Goal: Check status: Check status

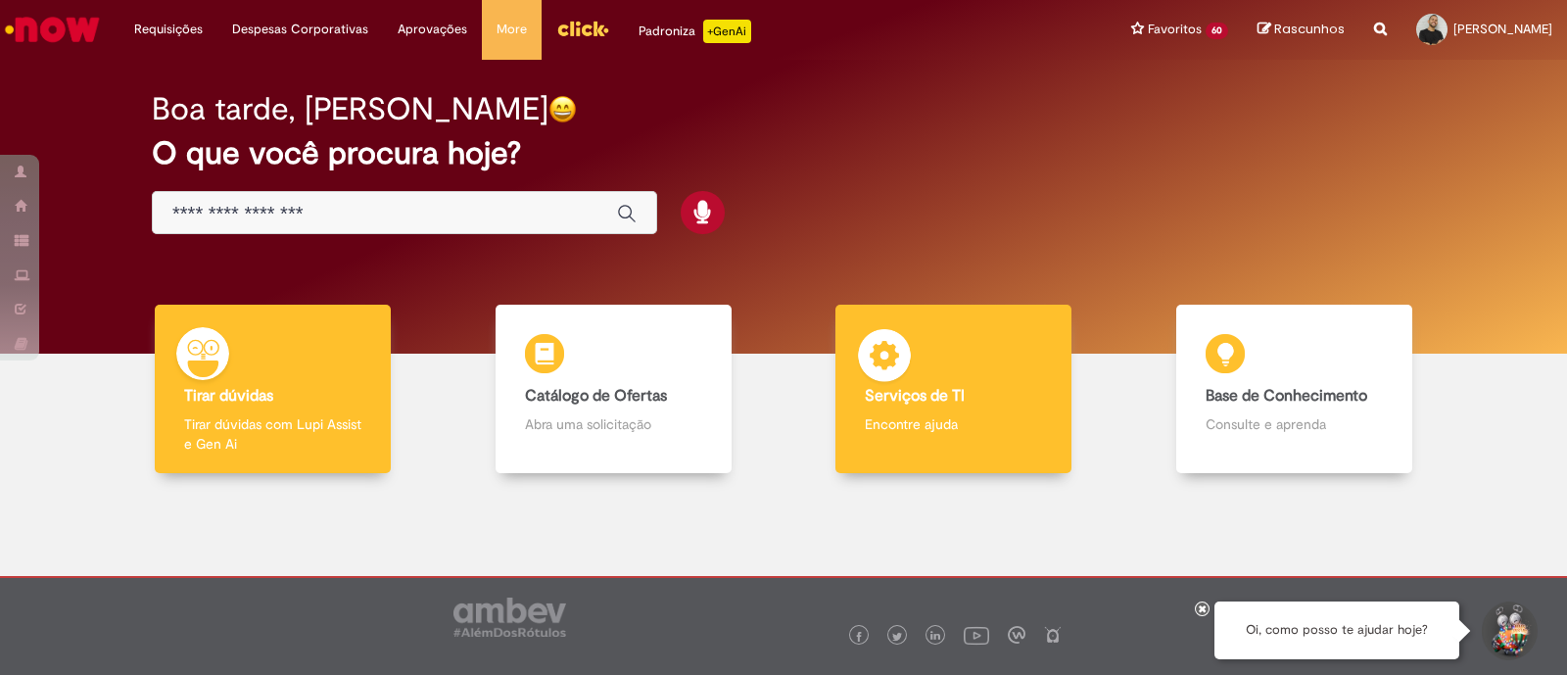
click at [951, 368] on div "Serviços de TI Serviços de TI Encontre ajuda" at bounding box center [954, 389] width 236 height 169
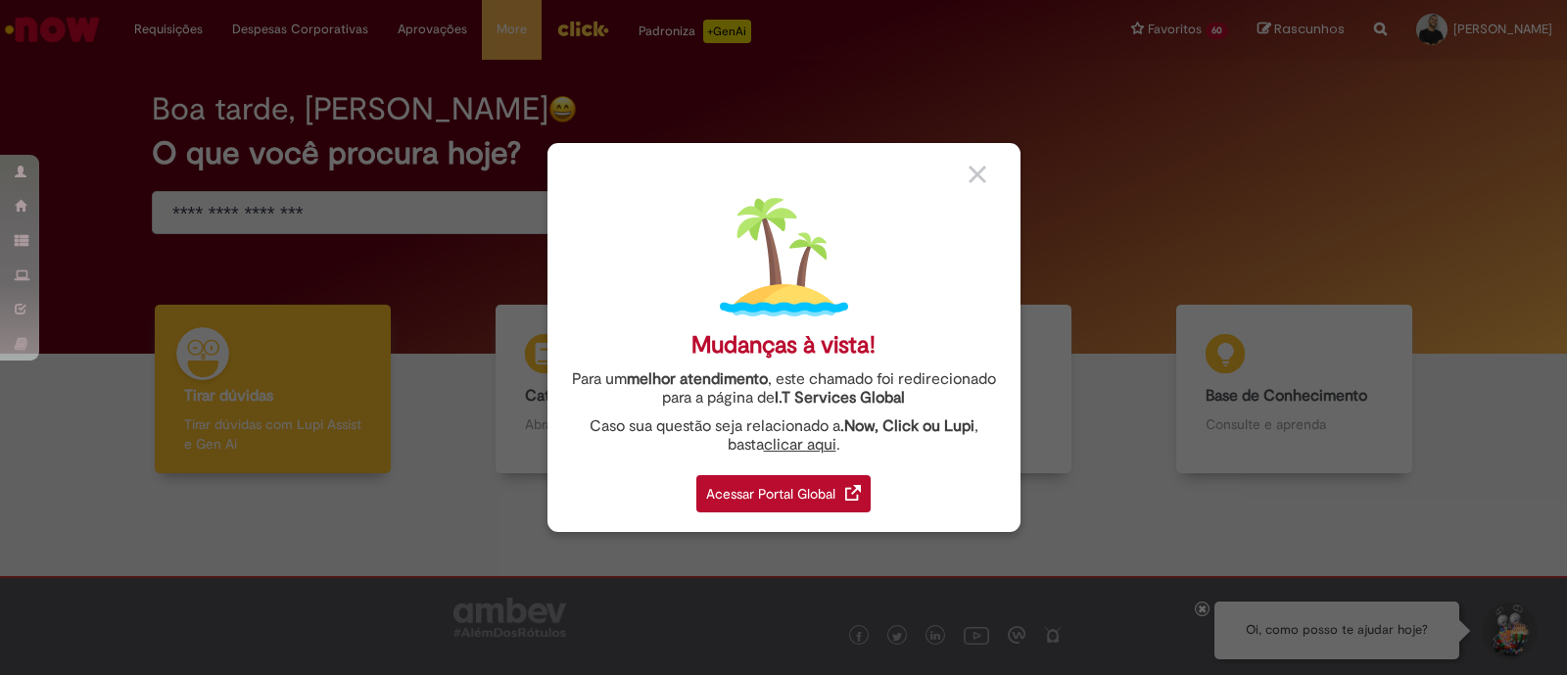
click at [824, 487] on div "Acessar Portal Global" at bounding box center [783, 493] width 174 height 37
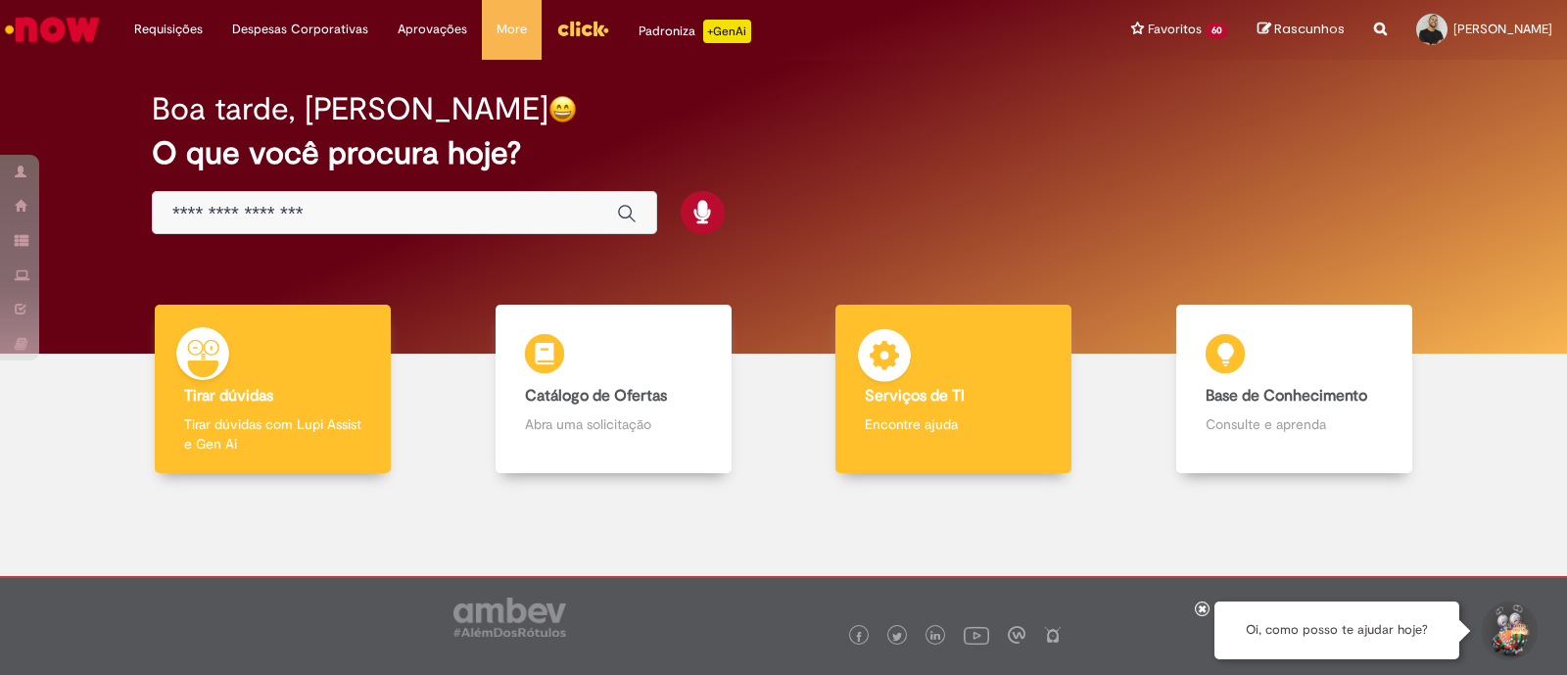
click at [953, 357] on div "Serviços de TI Serviços de TI Encontre ajuda" at bounding box center [954, 389] width 236 height 169
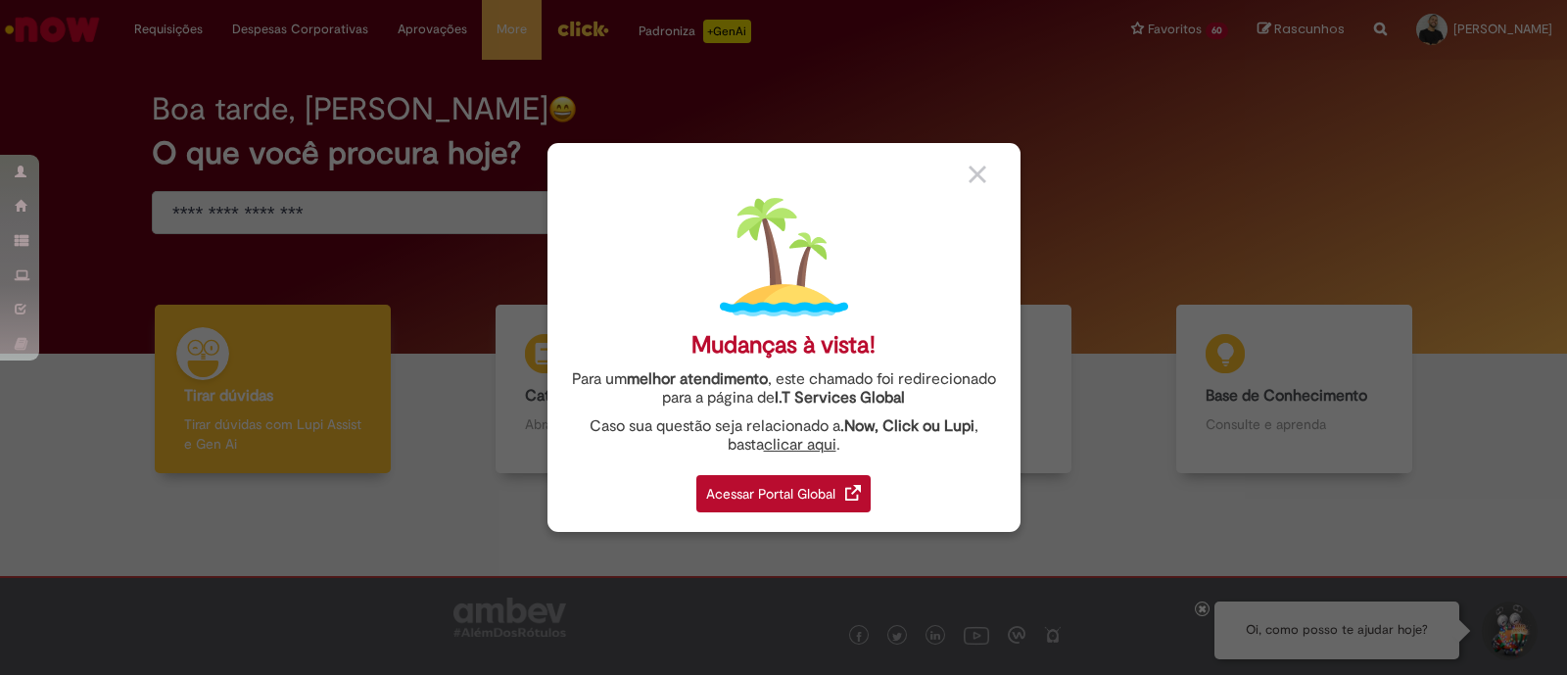
click at [808, 467] on link "Acessar Portal Global" at bounding box center [783, 488] width 174 height 48
click at [800, 498] on div "Acessar Portal Global" at bounding box center [783, 493] width 174 height 37
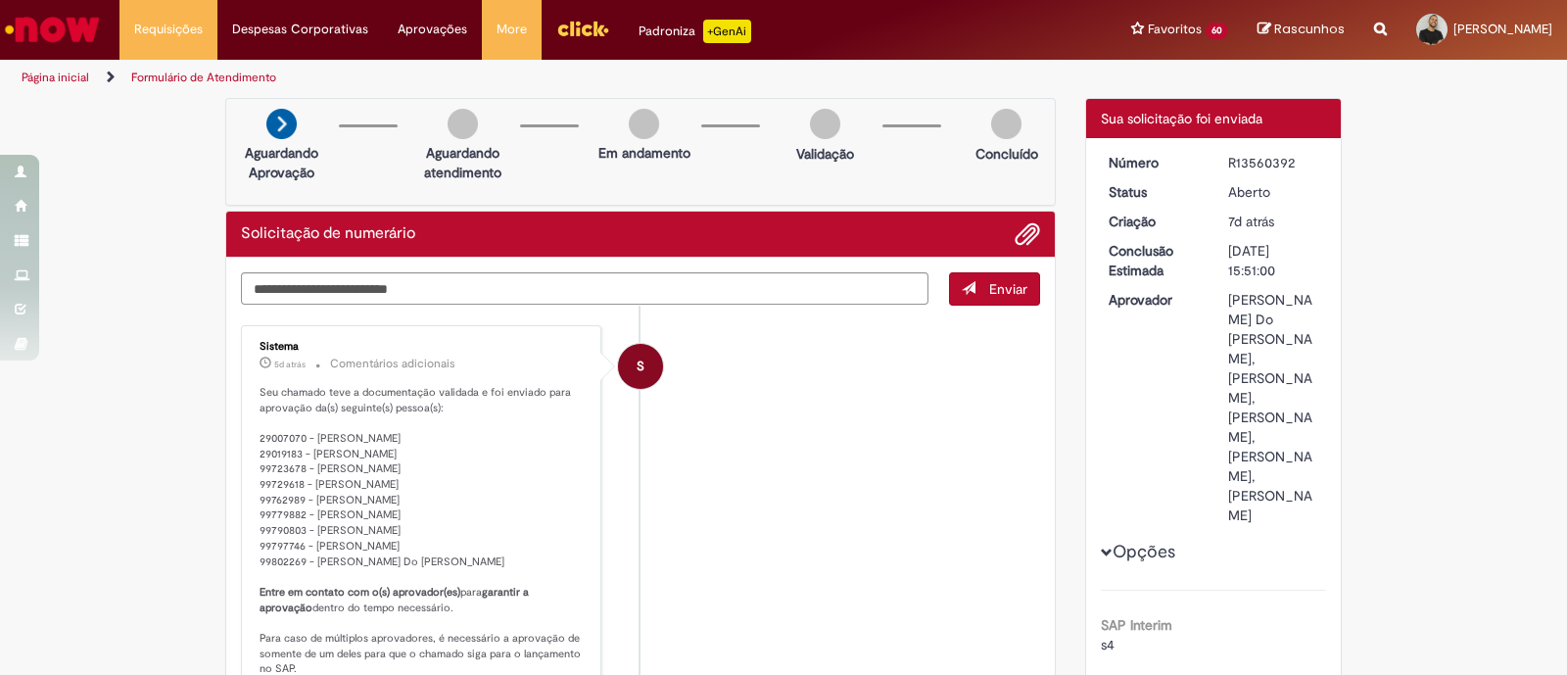
scroll to position [5, 0]
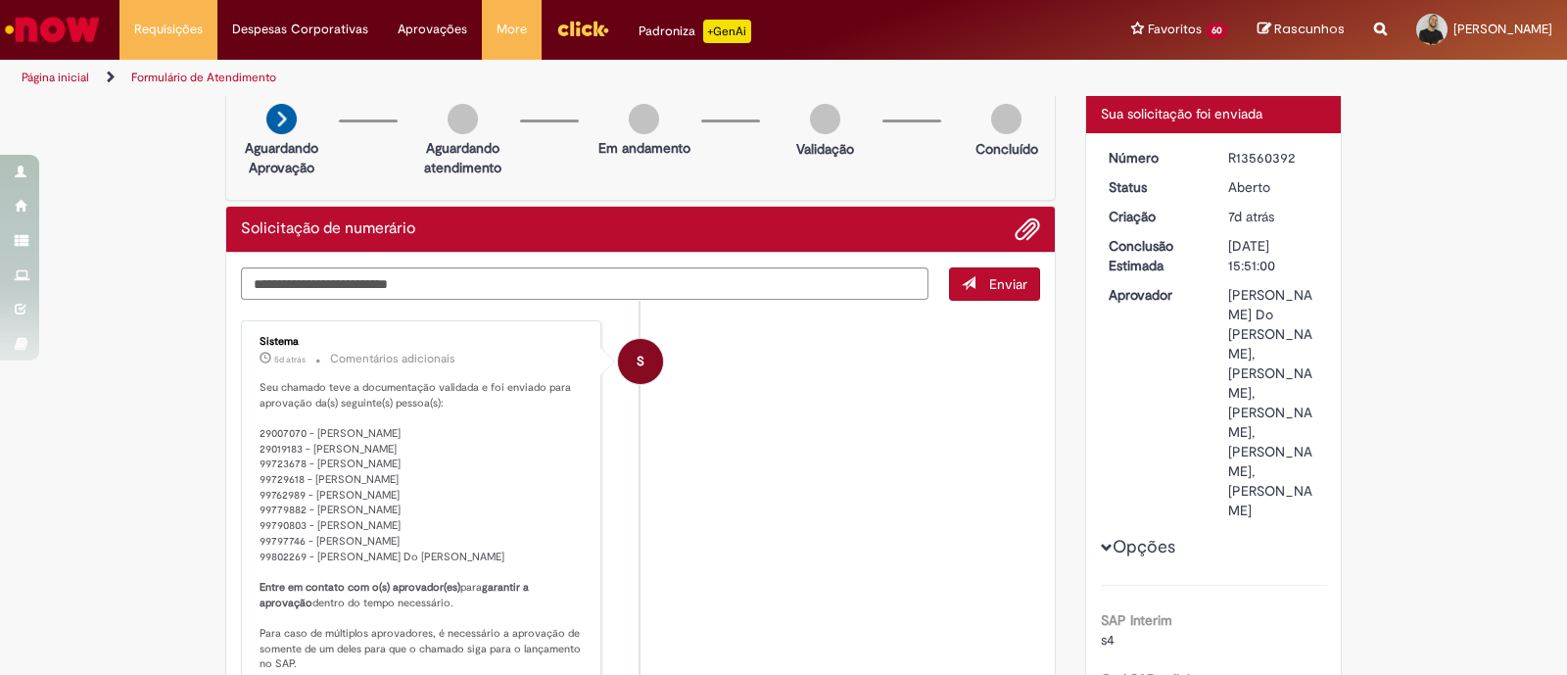
click at [368, 478] on p "Seu chamado teve a documentação validada e foi enviado para aprovação da(s) seg…" at bounding box center [423, 549] width 326 height 338
click at [388, 488] on p "Seu chamado teve a documentação validada e foi enviado para aprovação da(s) seg…" at bounding box center [423, 549] width 326 height 338
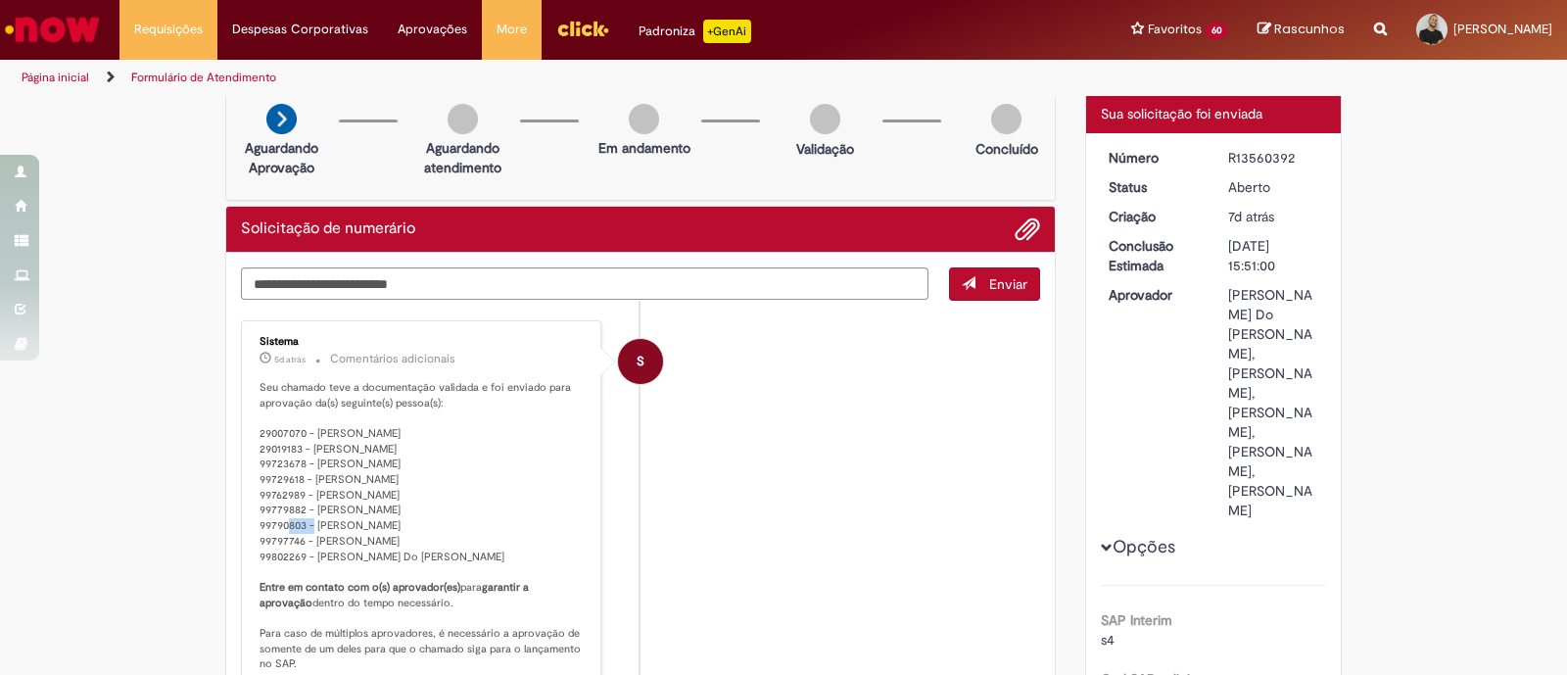
click at [388, 488] on p "Seu chamado teve a documentação validada e foi enviado para aprovação da(s) seg…" at bounding box center [423, 549] width 326 height 338
click at [391, 504] on p "Seu chamado teve a documentação validada e foi enviado para aprovação da(s) seg…" at bounding box center [423, 549] width 326 height 338
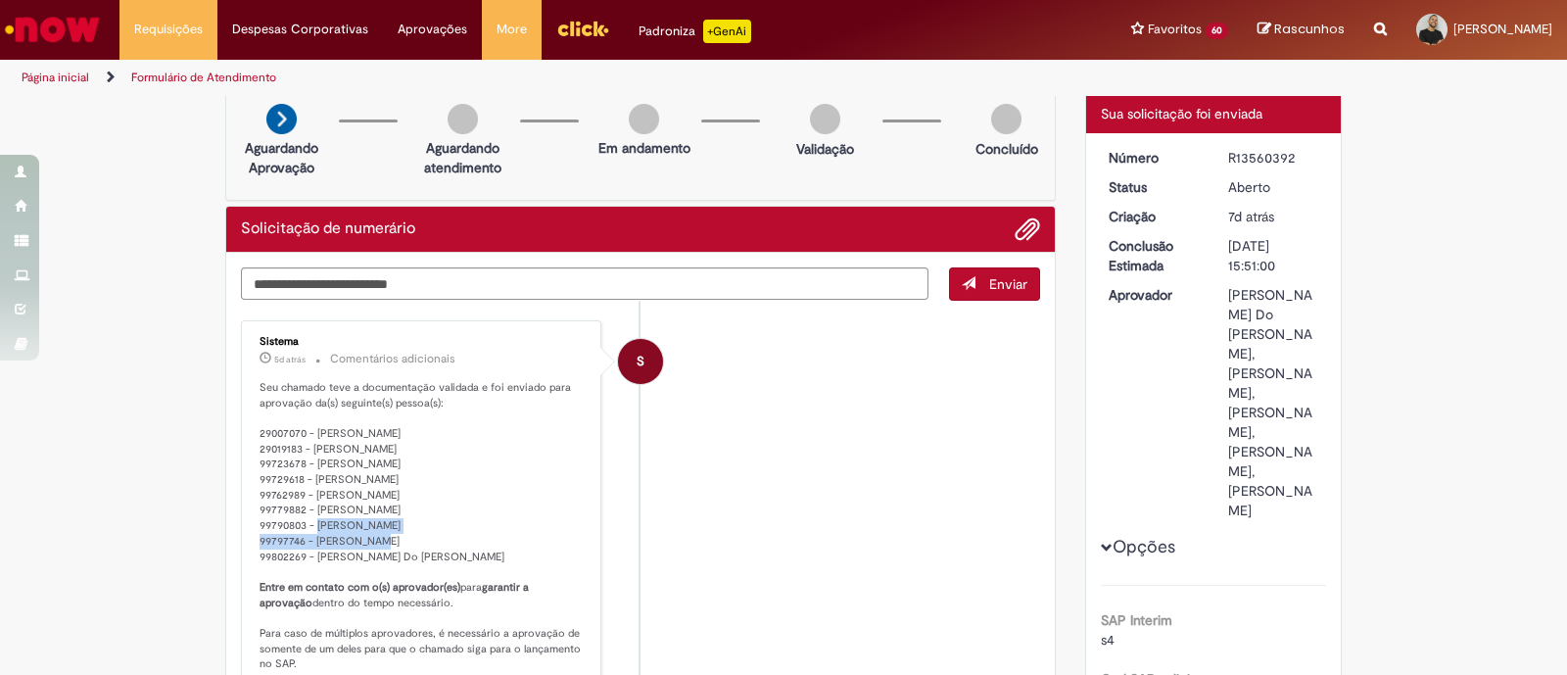
click at [391, 504] on p "Seu chamado teve a documentação validada e foi enviado para aprovação da(s) seg…" at bounding box center [423, 549] width 326 height 338
click at [456, 539] on p "Seu chamado teve a documentação validada e foi enviado para aprovação da(s) seg…" at bounding box center [423, 549] width 326 height 338
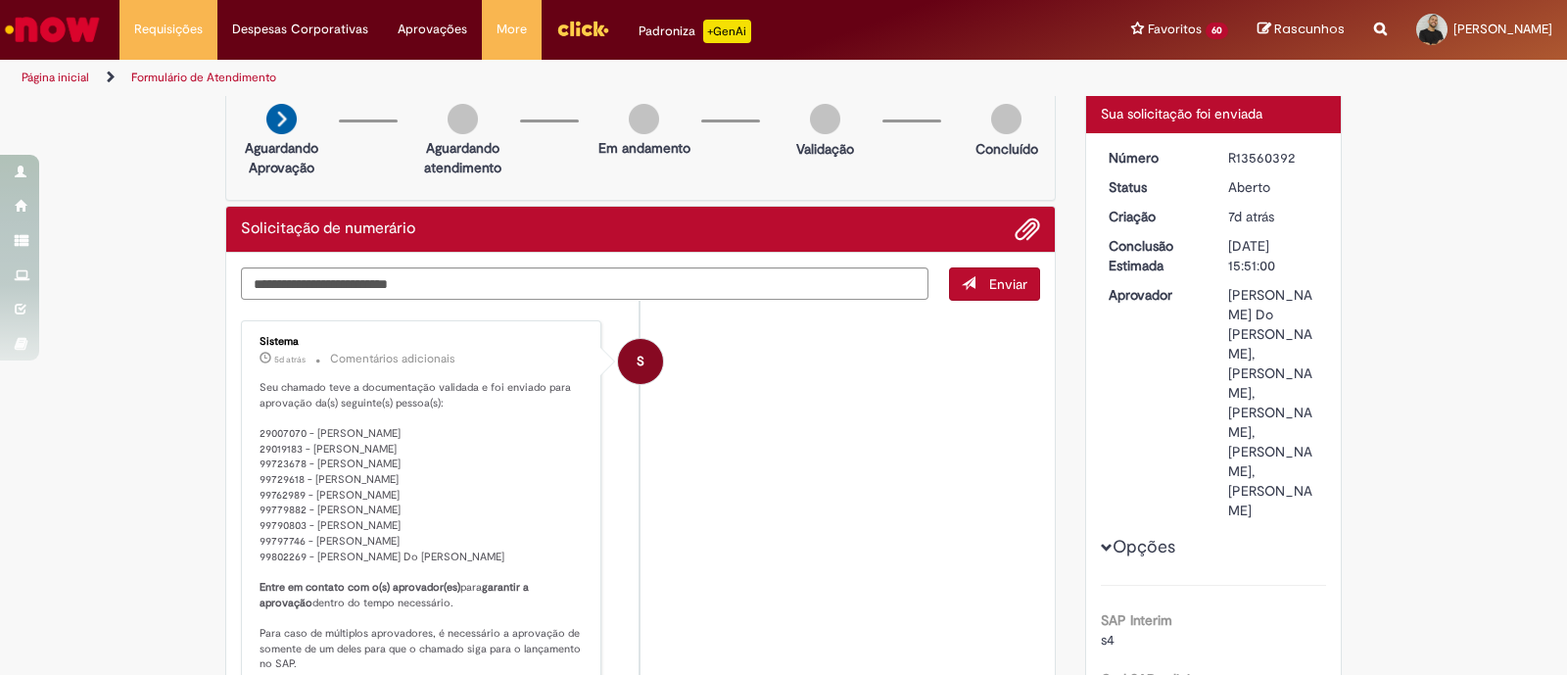
click at [801, 472] on li "S Sistema 5d atrás 5 dias atrás Comentários adicionais Seu chamado teve a docum…" at bounding box center [640, 527] width 799 height 414
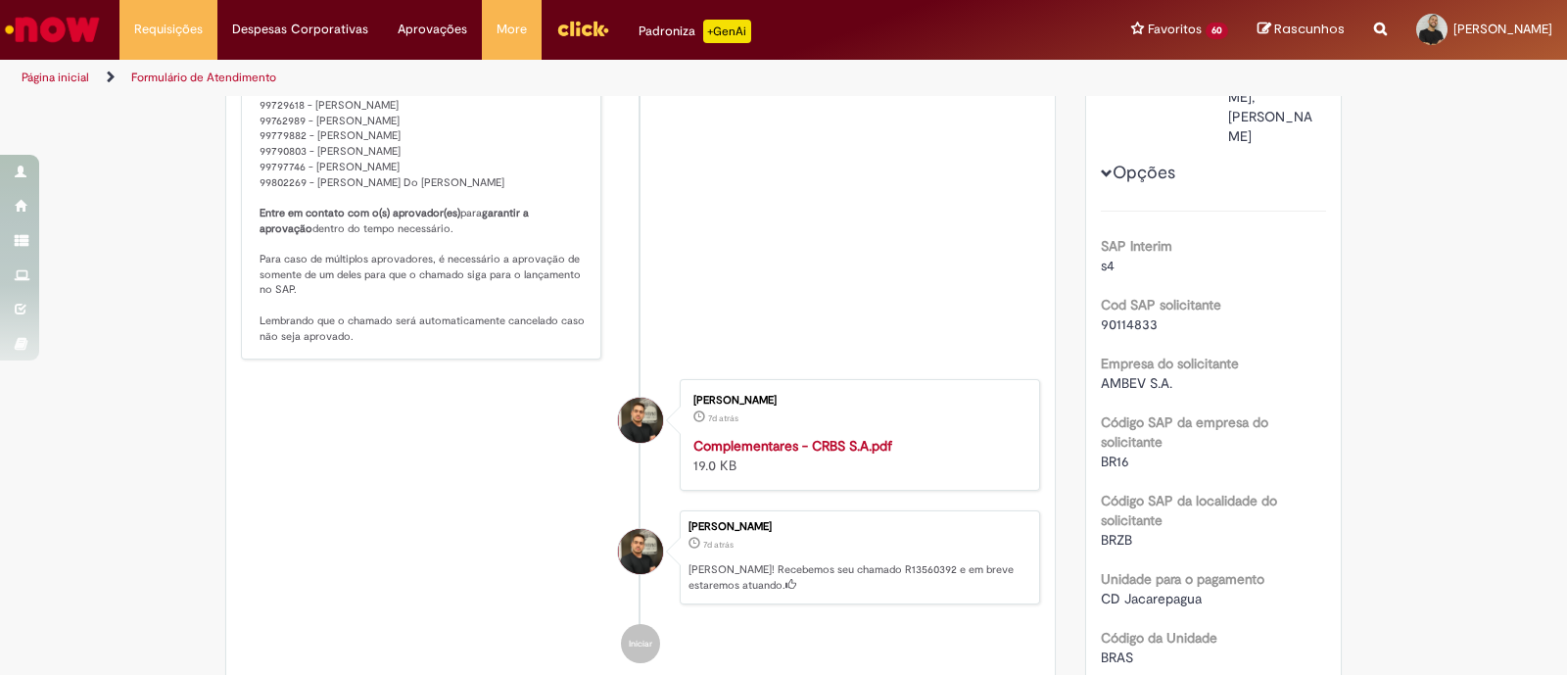
scroll to position [0, 0]
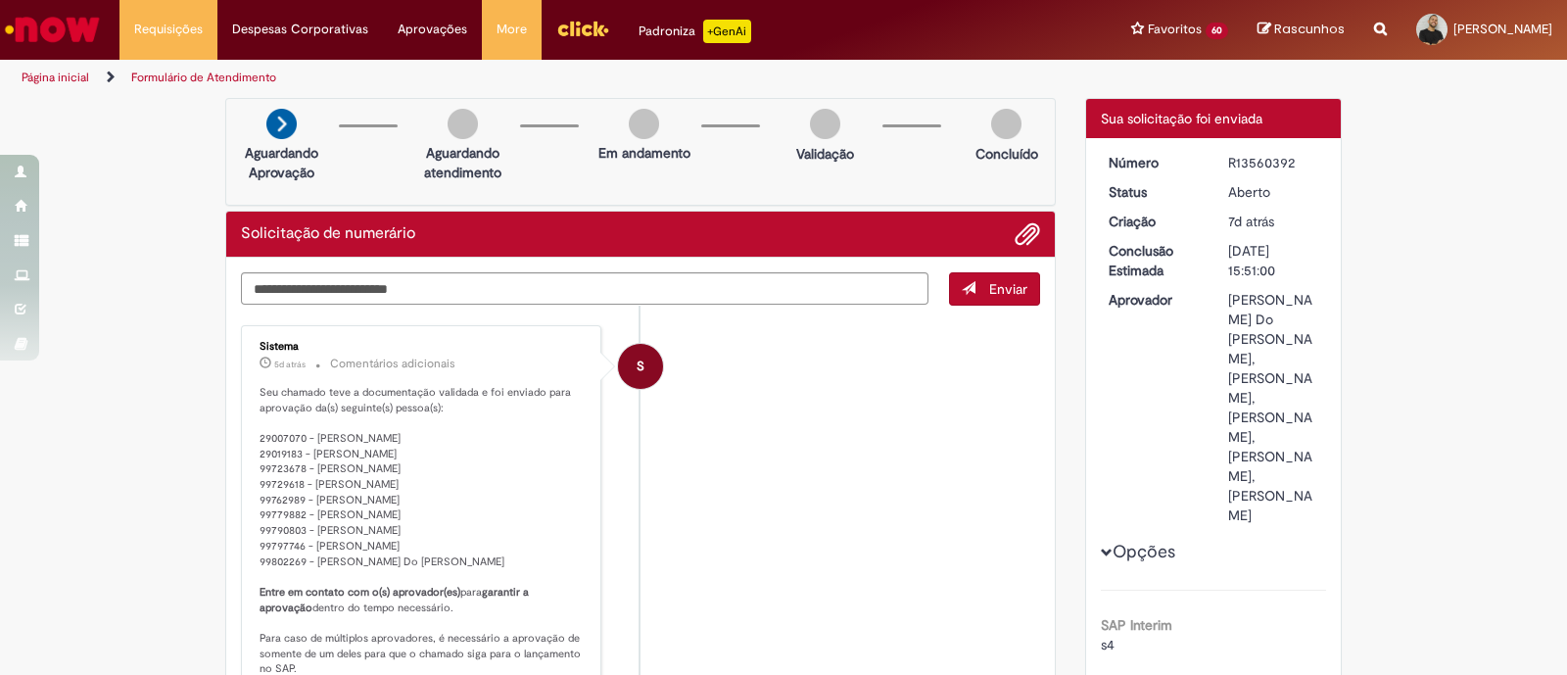
click at [428, 472] on p "Seu chamado teve a documentação validada e foi enviado para aprovação da(s) seg…" at bounding box center [423, 554] width 326 height 338
click at [871, 433] on li "S Sistema 5d atrás 5 dias atrás Comentários adicionais Seu chamado teve a docum…" at bounding box center [640, 532] width 799 height 414
click at [1241, 155] on div "R13560392" at bounding box center [1273, 163] width 91 height 20
click at [873, 405] on li "S Sistema 5d atrás 5 dias atrás Comentários adicionais Seu chamado teve a docum…" at bounding box center [640, 532] width 799 height 414
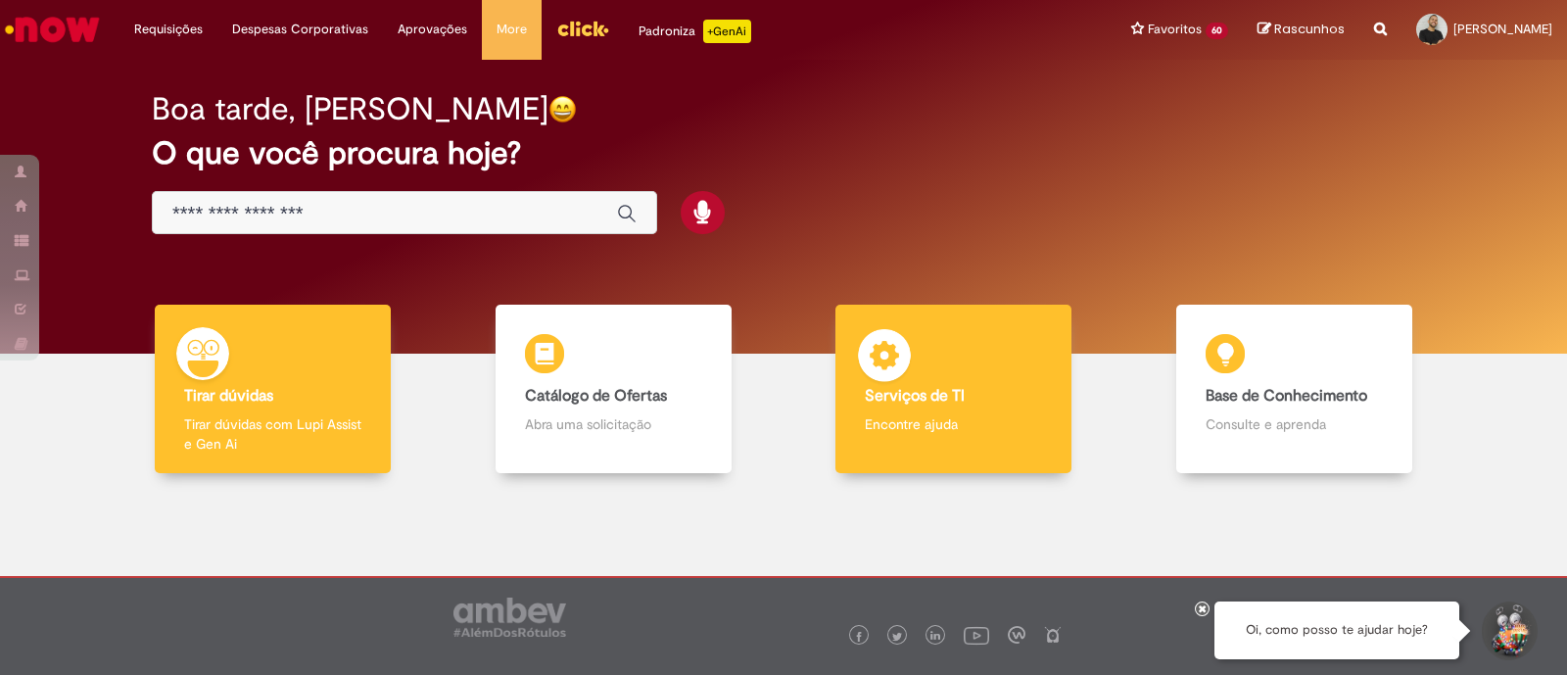
click at [981, 418] on p "Encontre ajuda" at bounding box center [953, 424] width 177 height 20
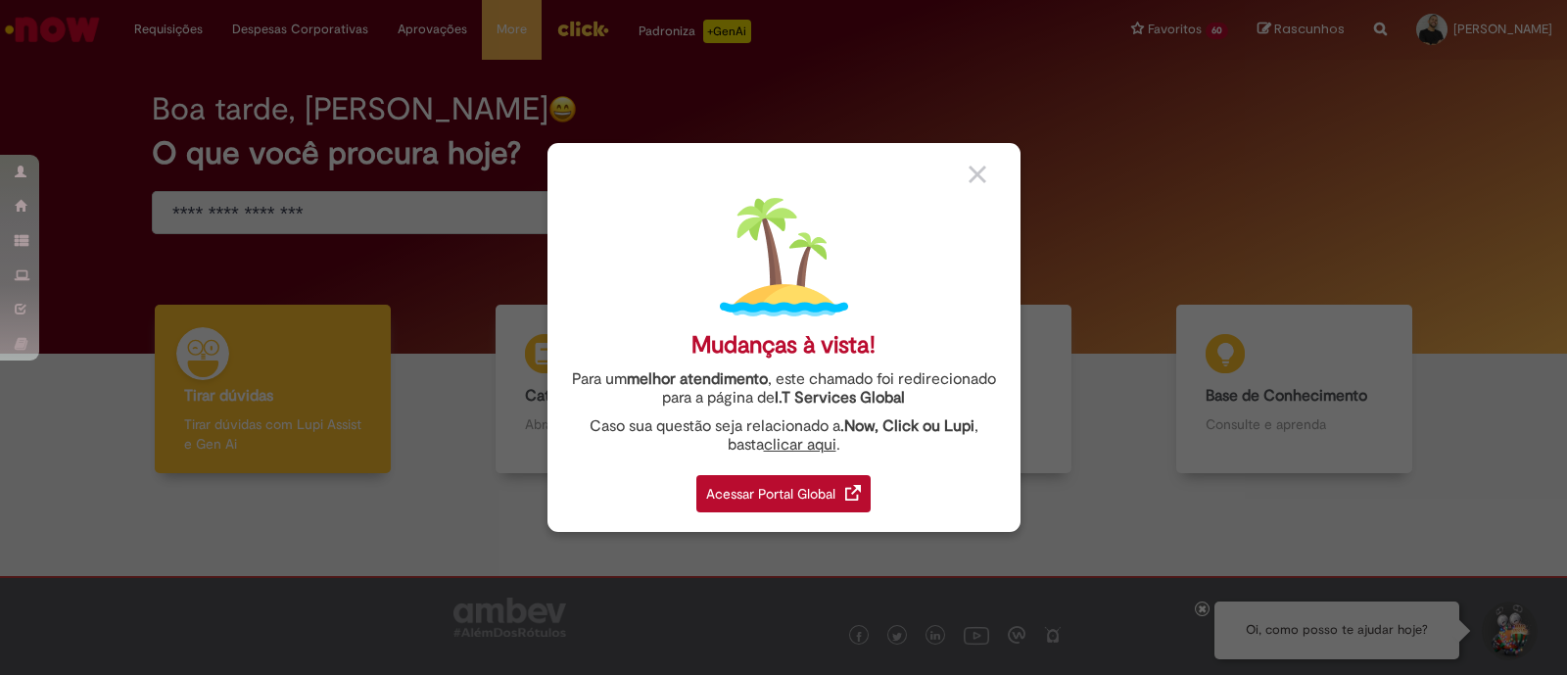
click at [798, 479] on div "Acessar Portal Global" at bounding box center [783, 493] width 174 height 37
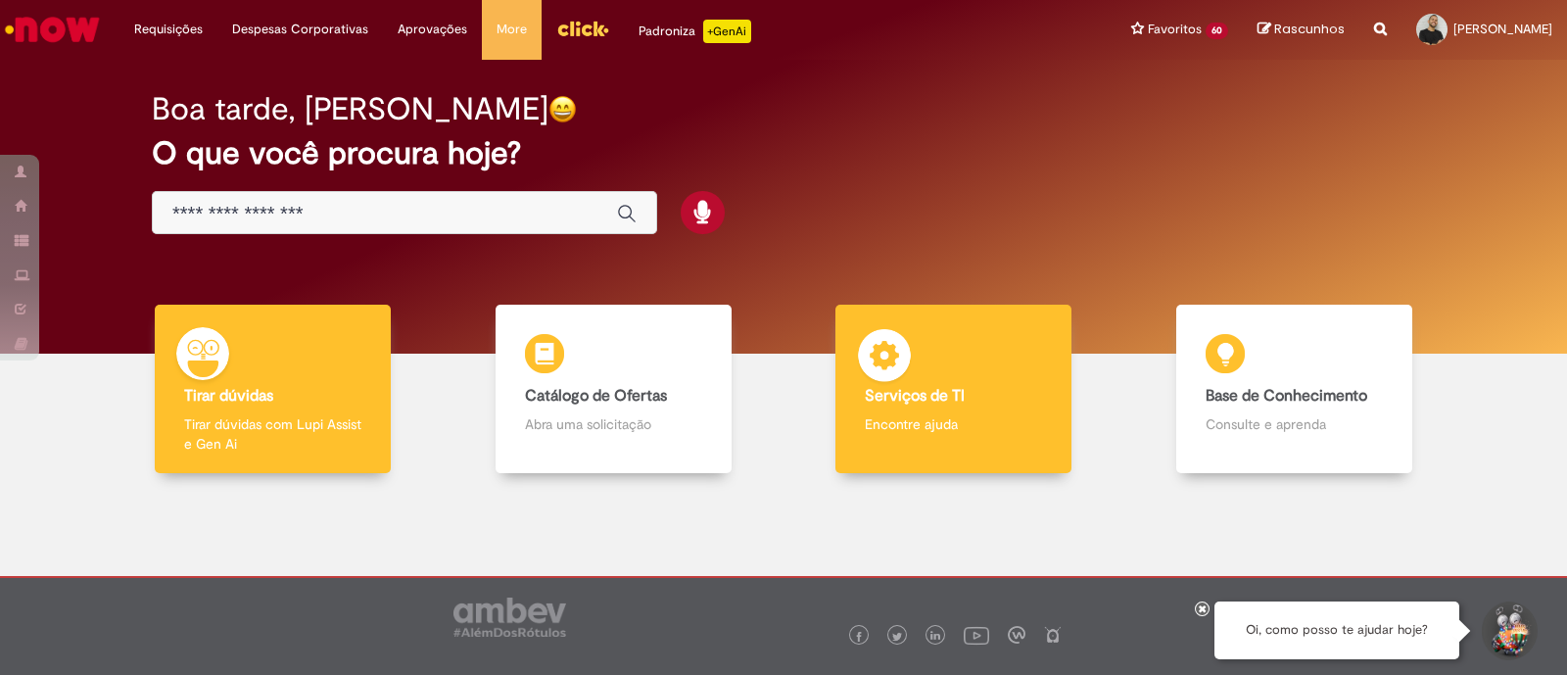
click at [914, 389] on b "Serviços de TI" at bounding box center [915, 396] width 100 height 20
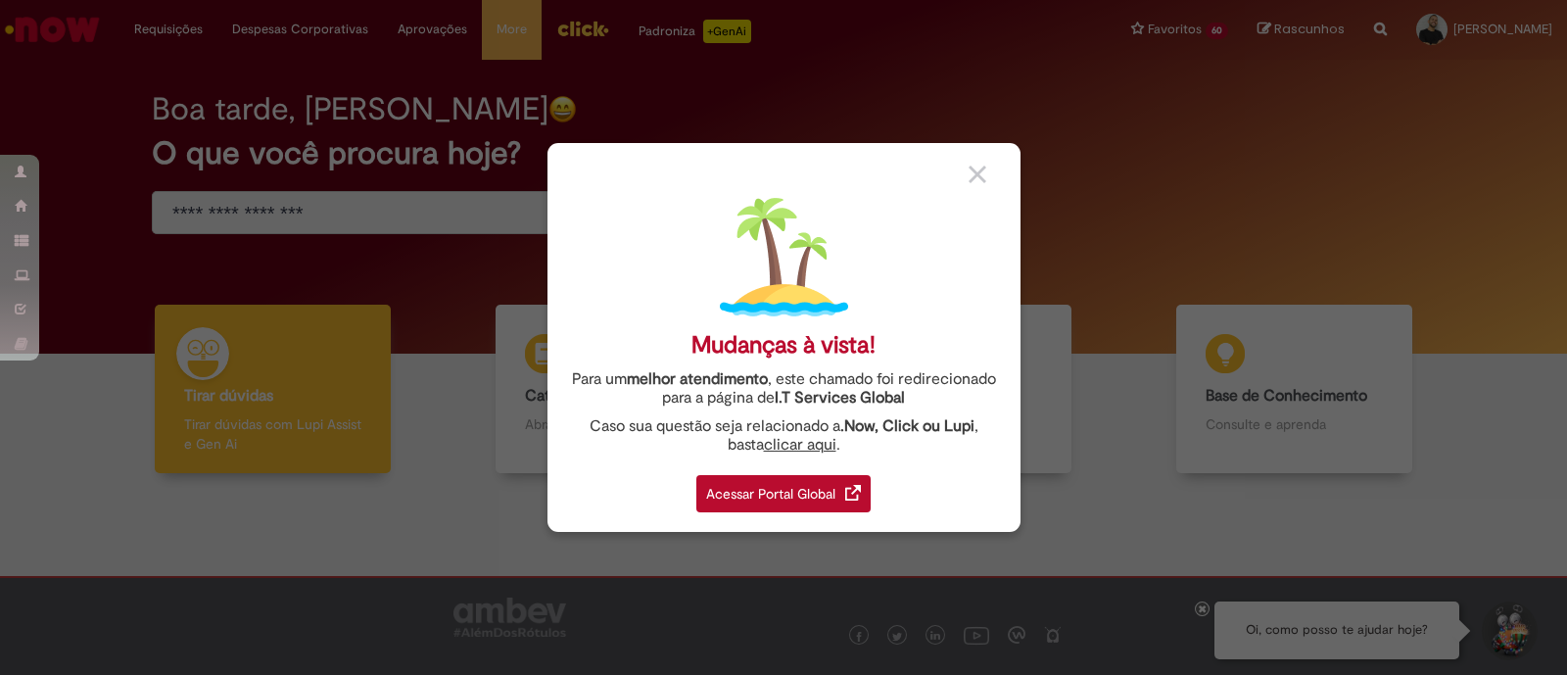
click at [811, 487] on div "Acessar Portal Global" at bounding box center [783, 493] width 174 height 37
